Goal: Task Accomplishment & Management: Manage account settings

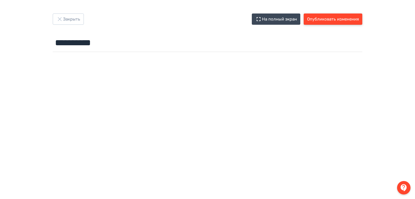
click at [315, 17] on button "Опубликовать изменения" at bounding box center [333, 18] width 59 height 11
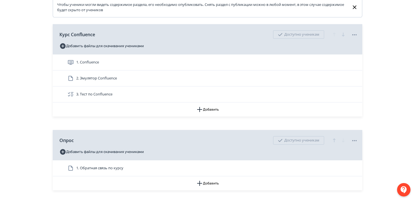
scroll to position [132, 0]
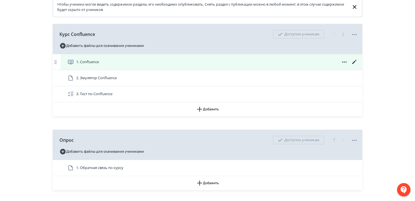
click at [355, 65] on icon at bounding box center [354, 62] width 7 height 7
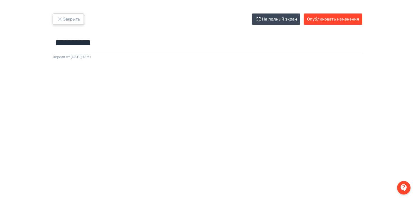
click at [74, 17] on button "Закрыть" at bounding box center [68, 18] width 31 height 11
